Goal: Information Seeking & Learning: Find contact information

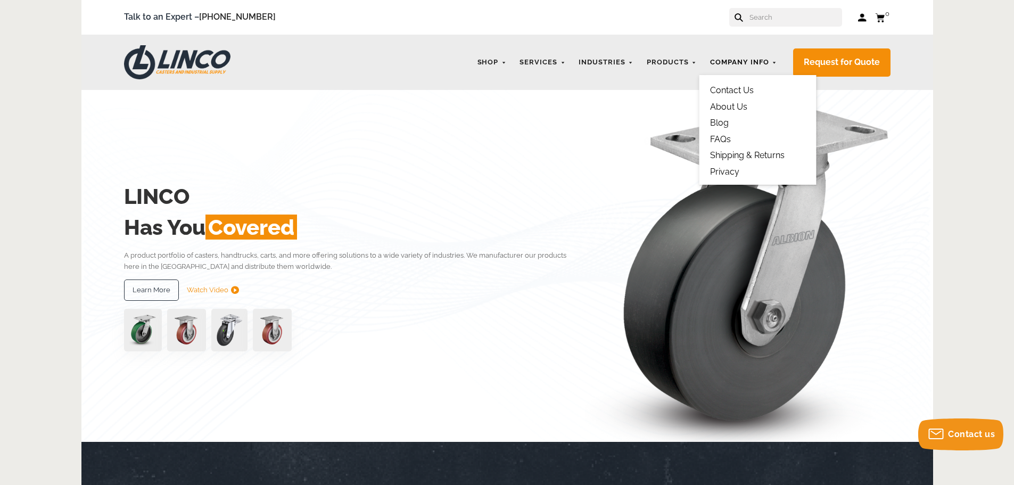
click at [745, 56] on link "Company Info" at bounding box center [744, 62] width 78 height 21
click at [739, 90] on link "Contact Us" at bounding box center [732, 90] width 44 height 10
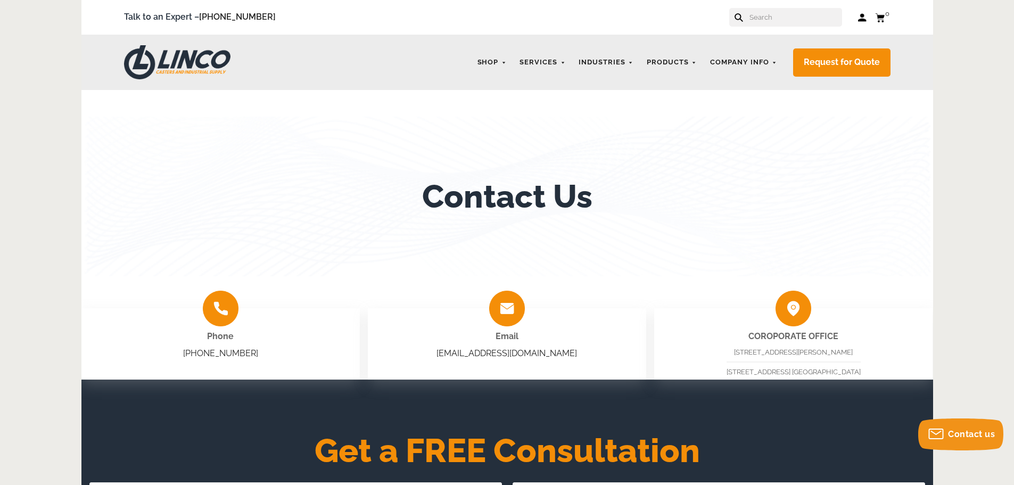
drag, startPoint x: 733, startPoint y: 352, endPoint x: 855, endPoint y: 354, distance: 121.4
click at [853, 354] on span "10749 E. Rush St. S. El Monte, CA 91733" at bounding box center [793, 352] width 119 height 8
copy span "10749 E. Rush St. S. El Monte, CA 91733"
drag, startPoint x: 869, startPoint y: 371, endPoint x: 819, endPoint y: 371, distance: 50.1
click at [819, 371] on span "7588 Clairemont Mesa Blvd. San Diego, CA 92111" at bounding box center [794, 372] width 134 height 8
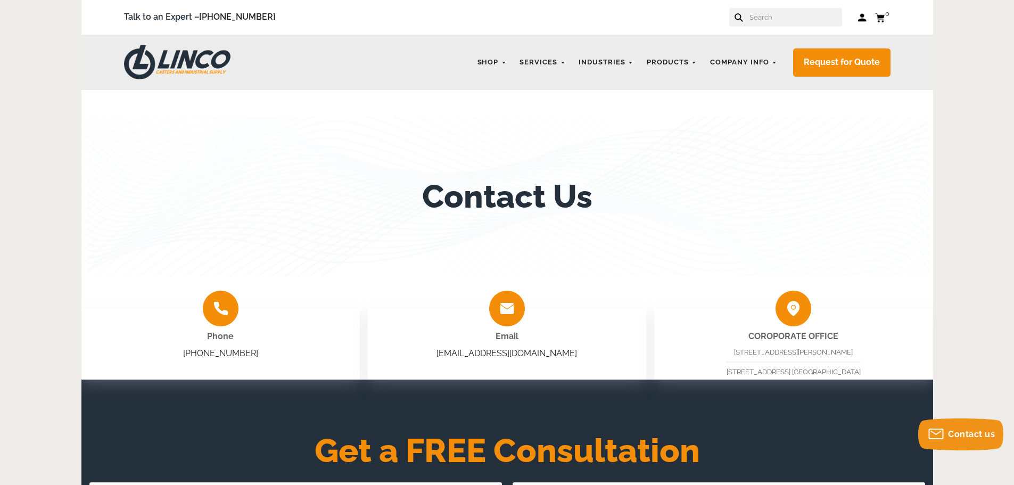
drag, startPoint x: 717, startPoint y: 371, endPoint x: 877, endPoint y: 371, distance: 160.3
click at [877, 371] on div "COROPORATE OFFICE 10749 E. Rush St. S. El Monte, CA 91733 7588 Clairemont Mesa …" at bounding box center [793, 343] width 279 height 71
copy span "7588 Clairemont Mesa Blvd. San Diego, CA 92111"
